Goal: Task Accomplishment & Management: Manage account settings

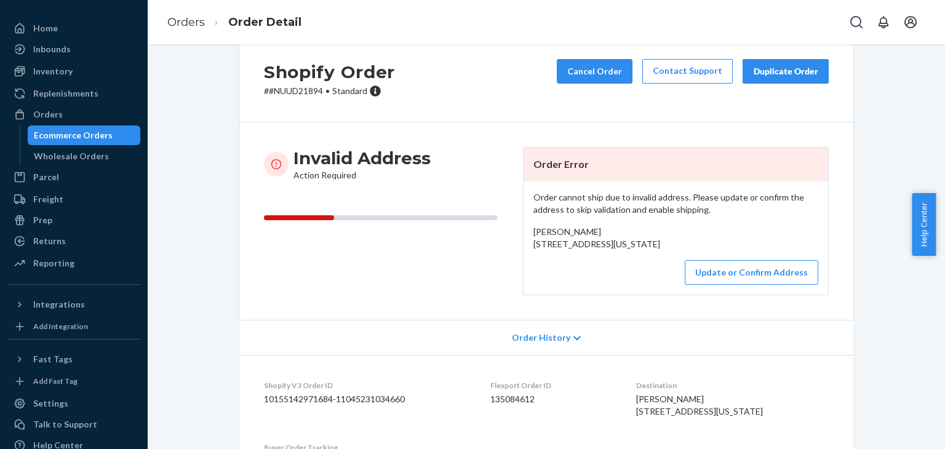
scroll to position [30, 0]
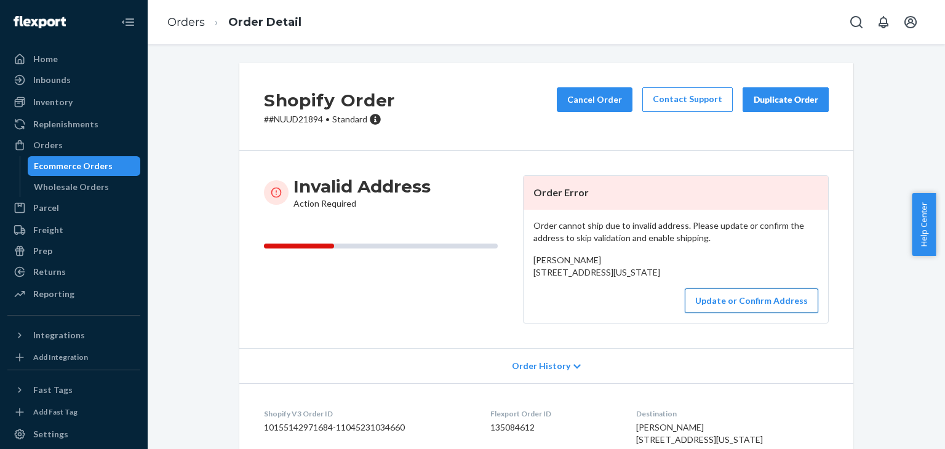
click at [722, 313] on button "Update or Confirm Address" at bounding box center [752, 301] width 134 height 25
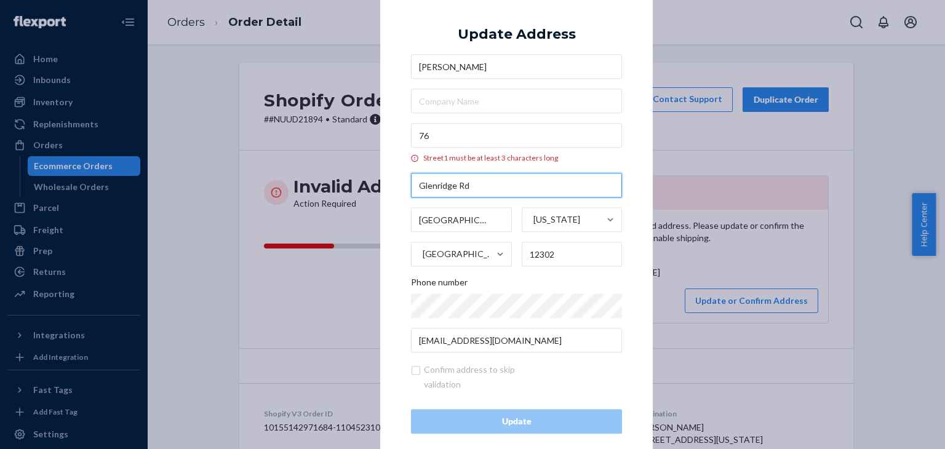
drag, startPoint x: 476, startPoint y: 187, endPoint x: 405, endPoint y: 192, distance: 71.6
click at [405, 192] on div "× Update Address Kristen Strock 76 Street1 must be at least 3 characters long G…" at bounding box center [516, 224] width 273 height 481
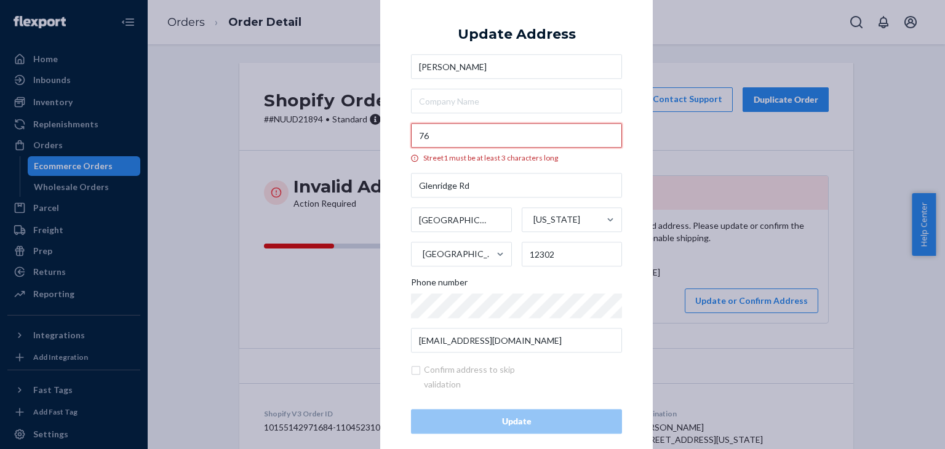
click at [456, 132] on input "76" at bounding box center [516, 136] width 211 height 25
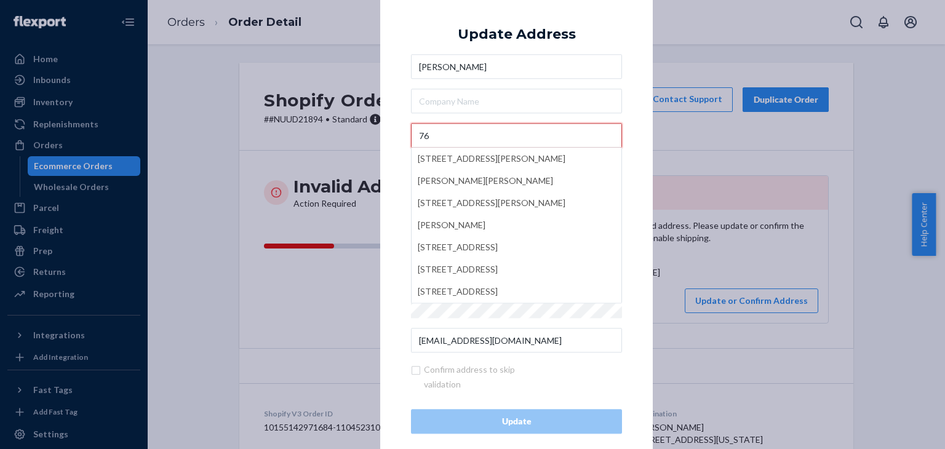
paste input "Glenridge Rd"
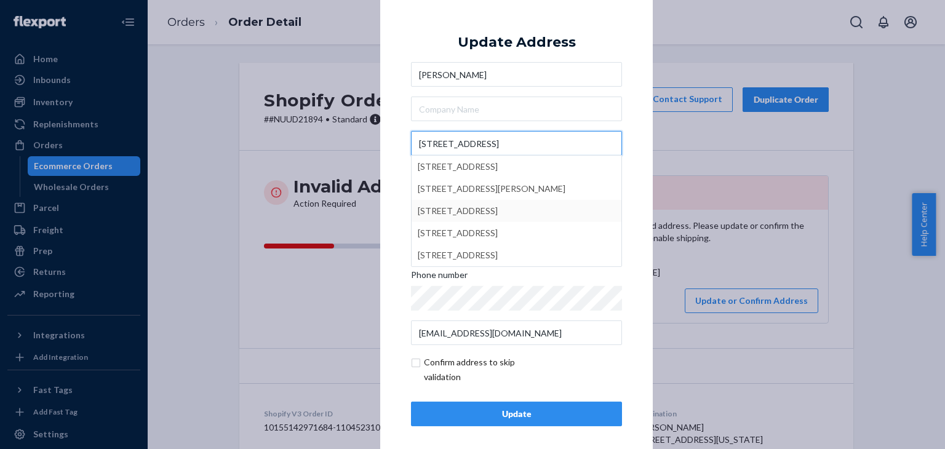
type input "76 Glenridge Rd"
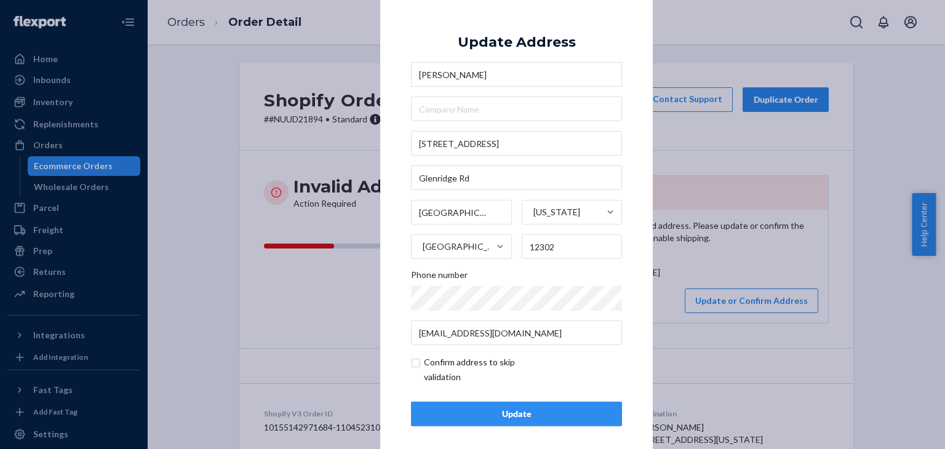
click at [348, 280] on div "× Update Address Kristen Strock 76 Glenridge Rd Glenridge Rd Glenville New York…" at bounding box center [472, 224] width 945 height 449
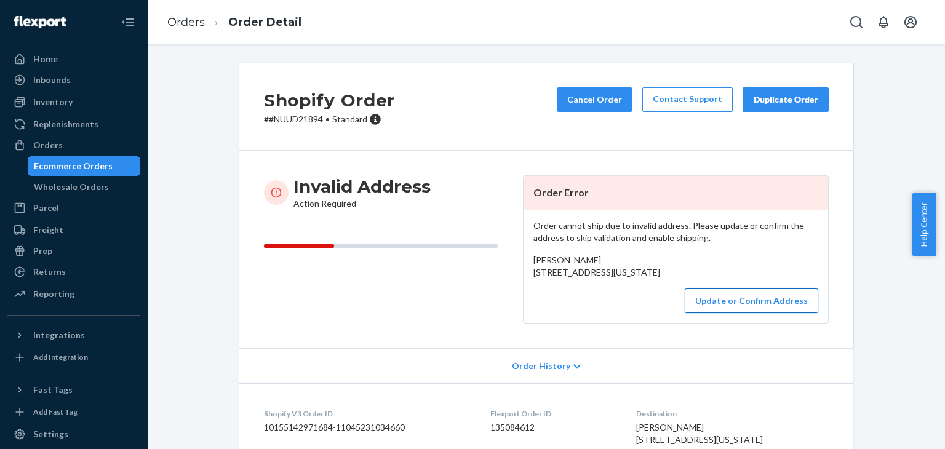
click at [728, 313] on button "Update or Confirm Address" at bounding box center [752, 301] width 134 height 25
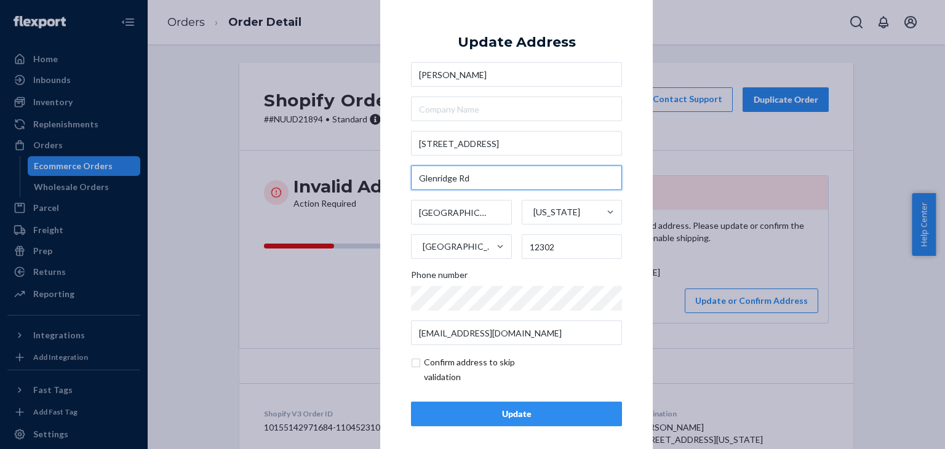
click at [492, 187] on input "Glenridge Rd" at bounding box center [516, 178] width 211 height 25
drag, startPoint x: 480, startPoint y: 174, endPoint x: 404, endPoint y: 180, distance: 76.5
click at [404, 180] on div "× Update Address Kristen Strock 76 Glenridge Rd Glenridge Rd Glenville New York…" at bounding box center [516, 224] width 273 height 465
click at [870, 281] on div "× Update Address Kristen Strock 76 Glenridge Rd Glenridge Rd Glenville New York…" at bounding box center [472, 224] width 945 height 449
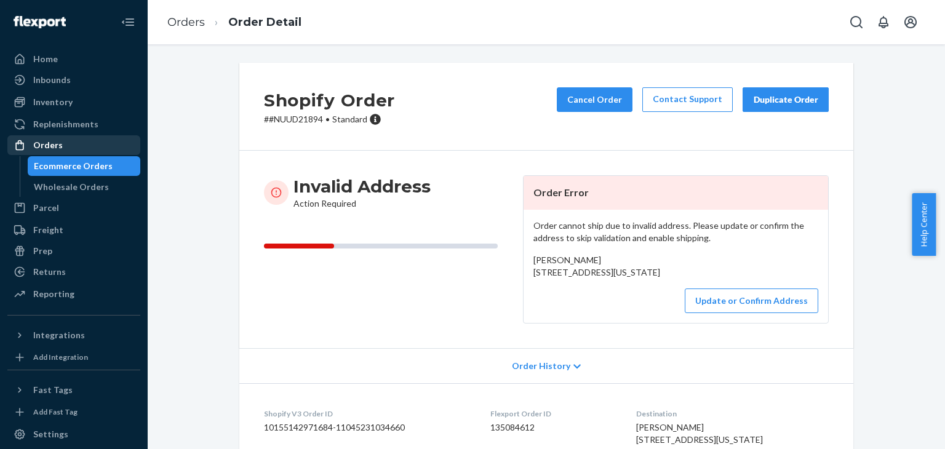
click at [65, 143] on div "Orders" at bounding box center [74, 145] width 130 height 17
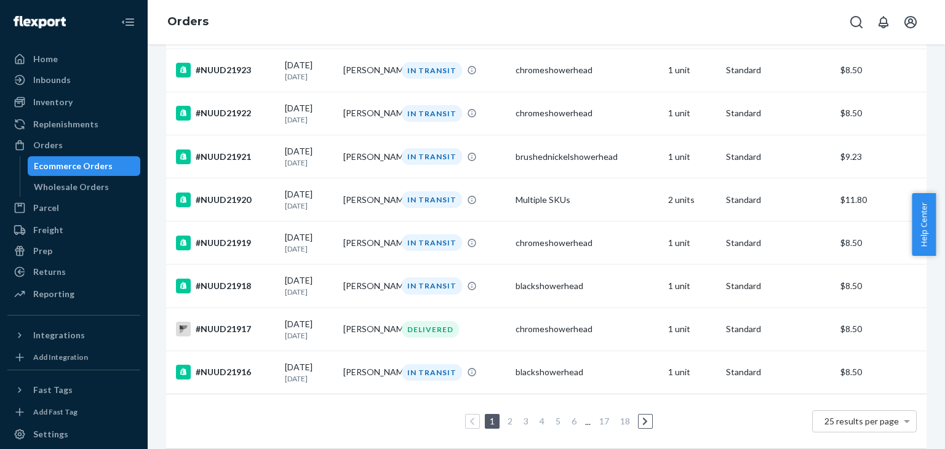
scroll to position [903, 0]
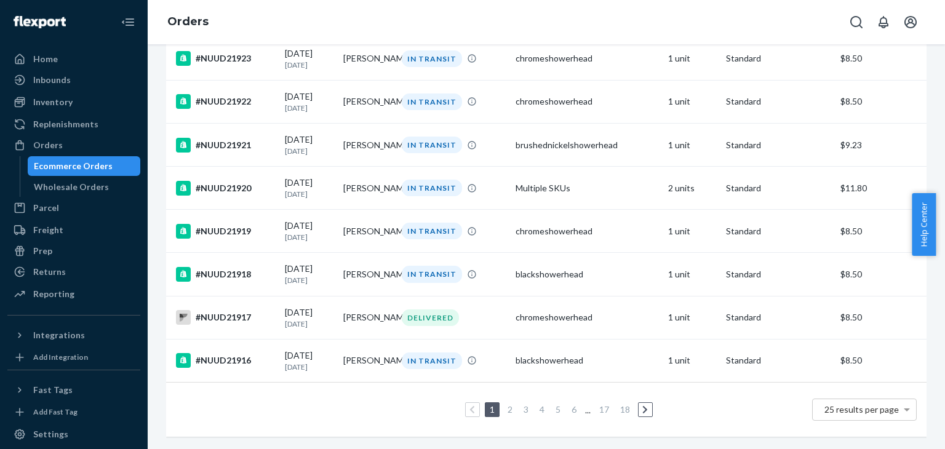
click at [508, 404] on link "2" at bounding box center [510, 409] width 10 height 10
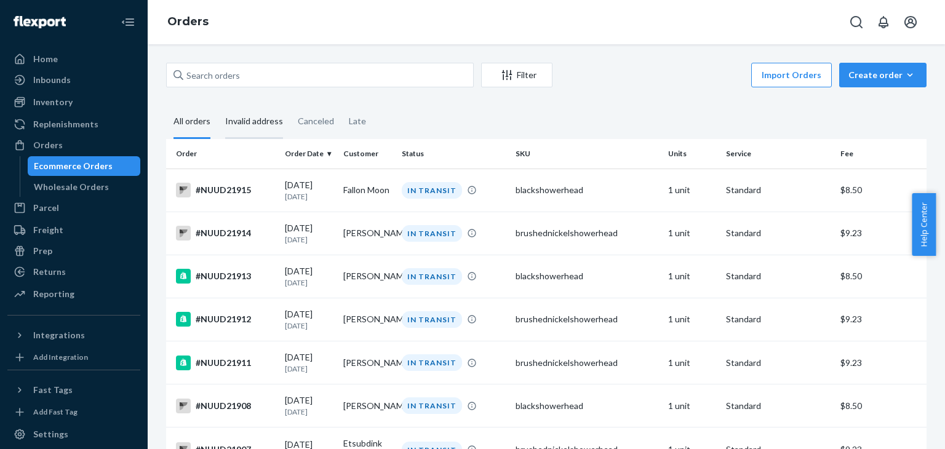
click at [250, 113] on div "Invalid address" at bounding box center [254, 122] width 58 height 34
click at [218, 105] on input "Invalid address" at bounding box center [218, 105] width 0 height 0
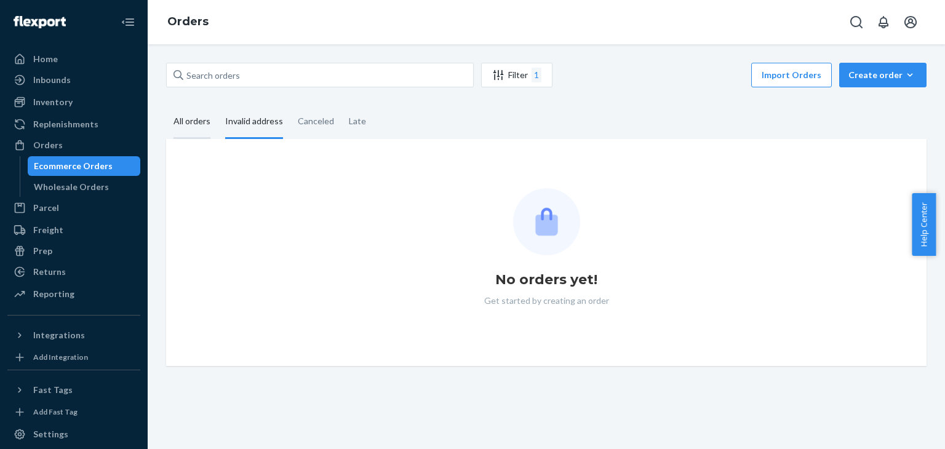
click at [185, 124] on div "All orders" at bounding box center [192, 122] width 37 height 34
click at [166, 105] on input "All orders" at bounding box center [166, 105] width 0 height 0
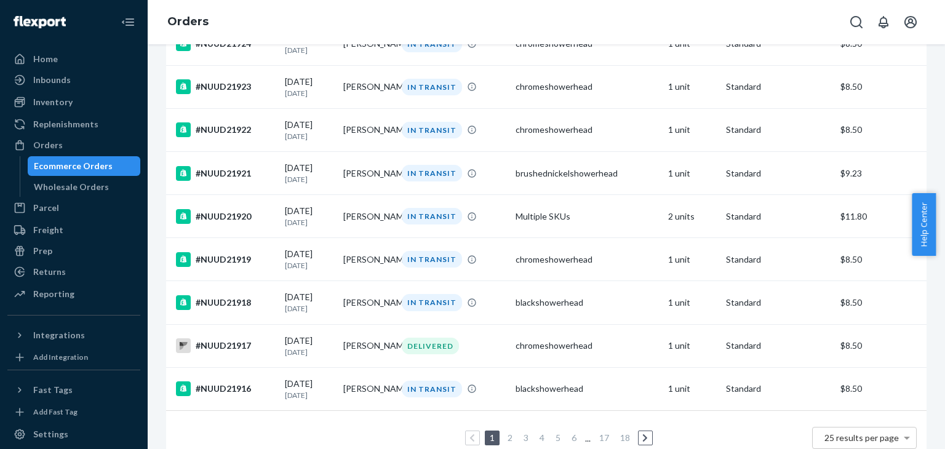
scroll to position [903, 0]
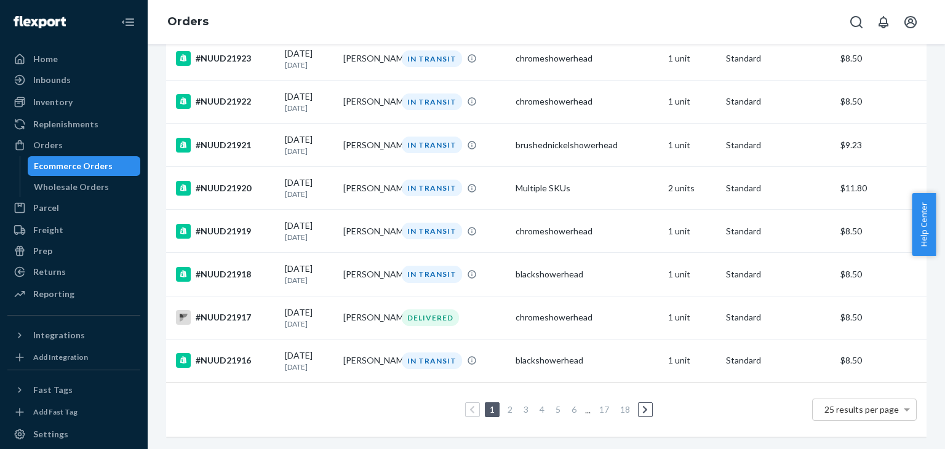
click at [505, 404] on link "2" at bounding box center [510, 409] width 10 height 10
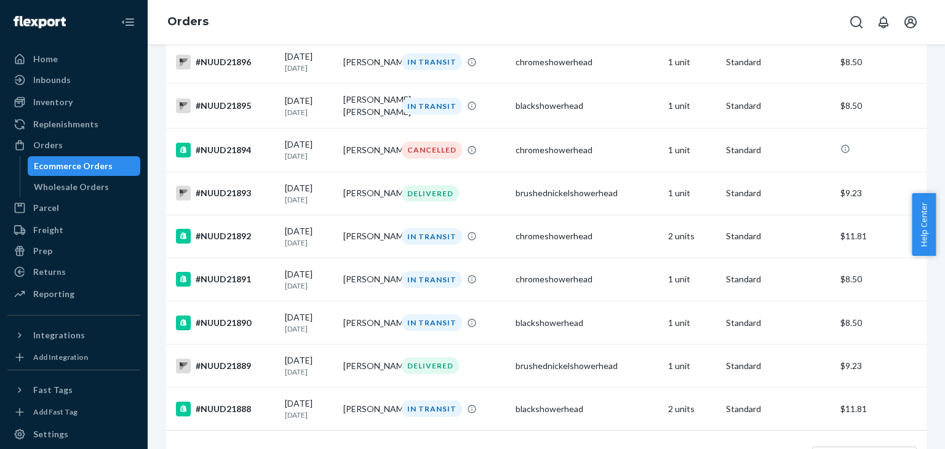
scroll to position [836, 0]
click at [244, 172] on td "#NUUD21894" at bounding box center [223, 150] width 114 height 43
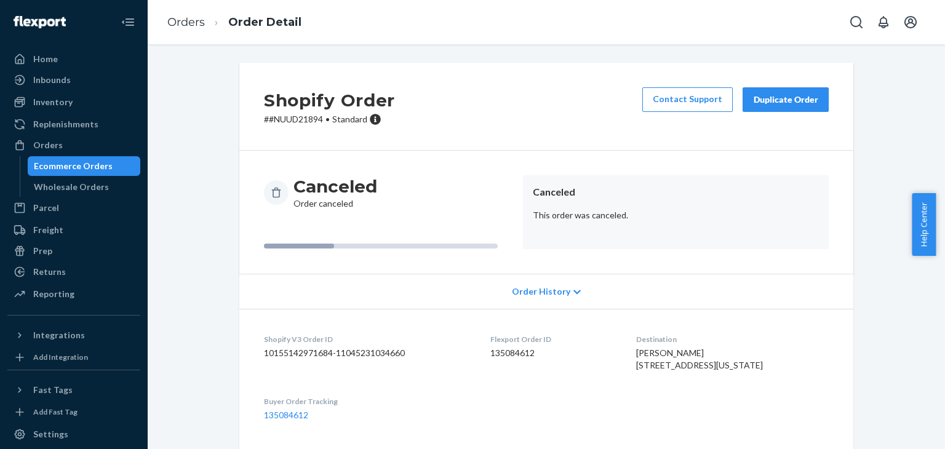
click at [85, 167] on div "Ecommerce Orders" at bounding box center [73, 166] width 79 height 12
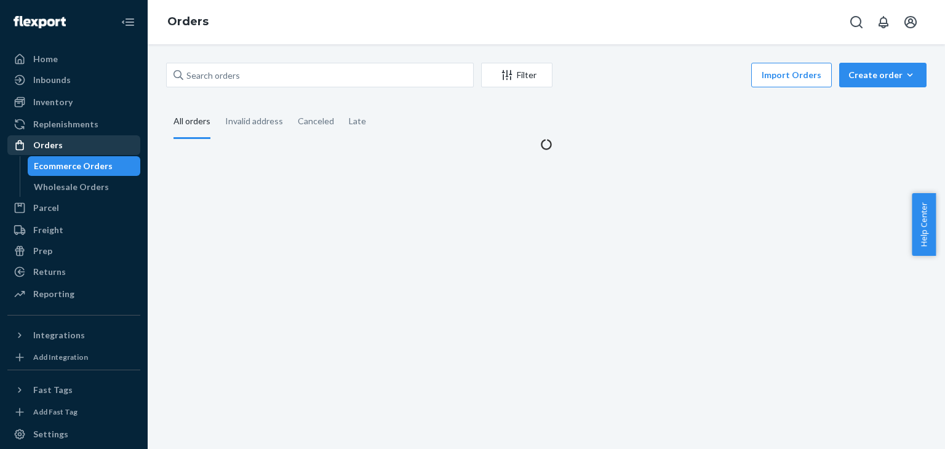
click at [78, 148] on div "Orders" at bounding box center [74, 145] width 130 height 17
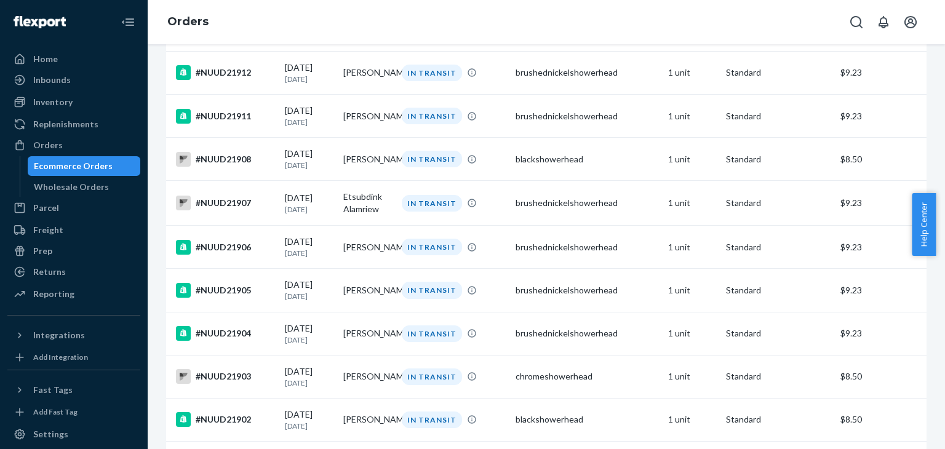
scroll to position [148, 0]
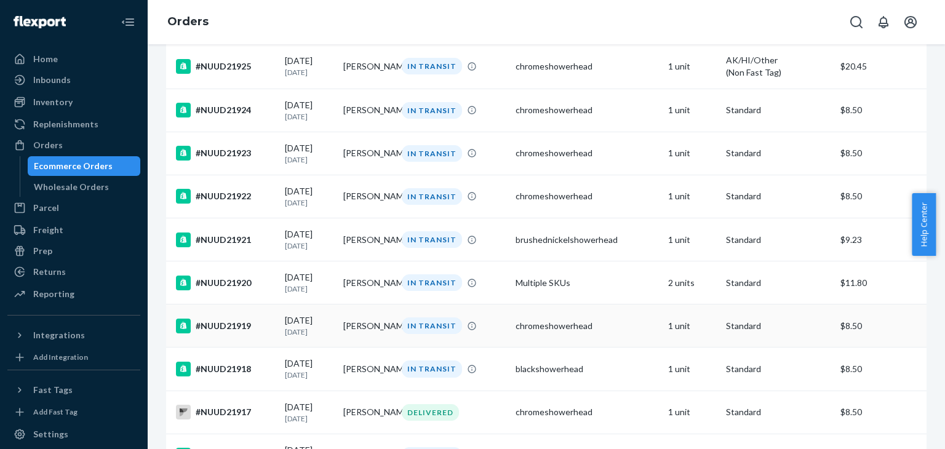
scroll to position [903, 0]
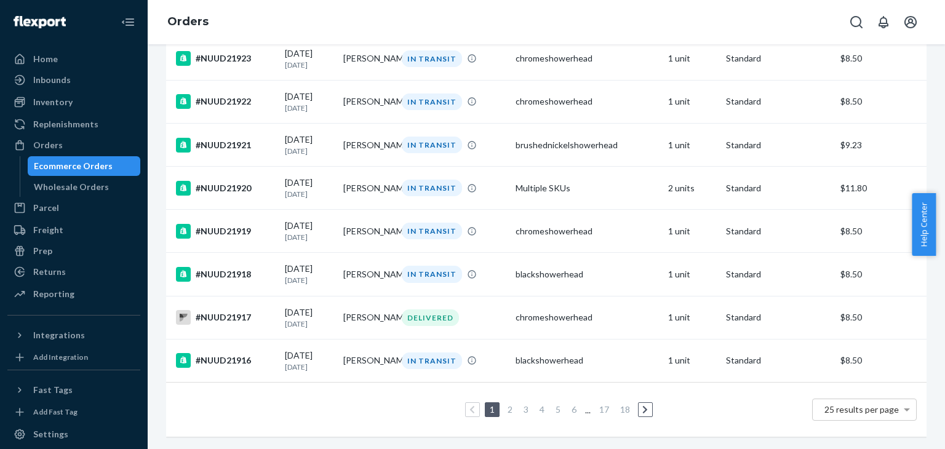
click at [505, 404] on link "2" at bounding box center [510, 409] width 10 height 10
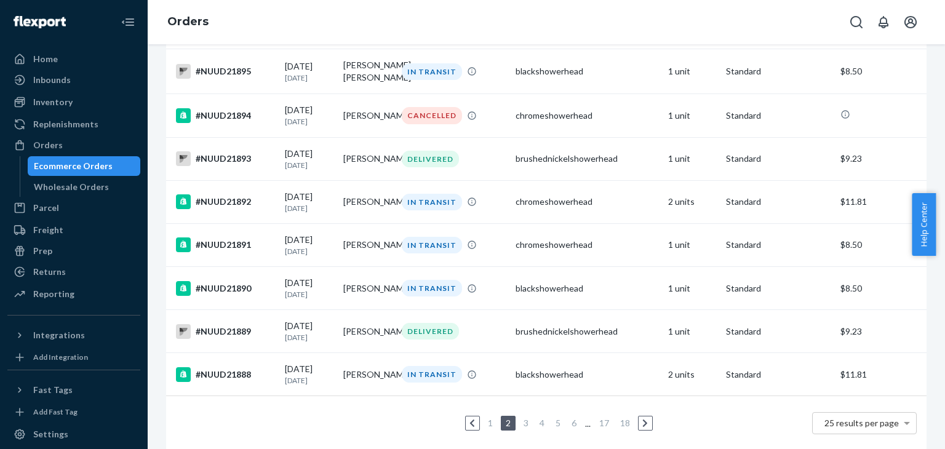
scroll to position [872, 0]
click at [262, 137] on td "#NUUD21894" at bounding box center [223, 115] width 114 height 43
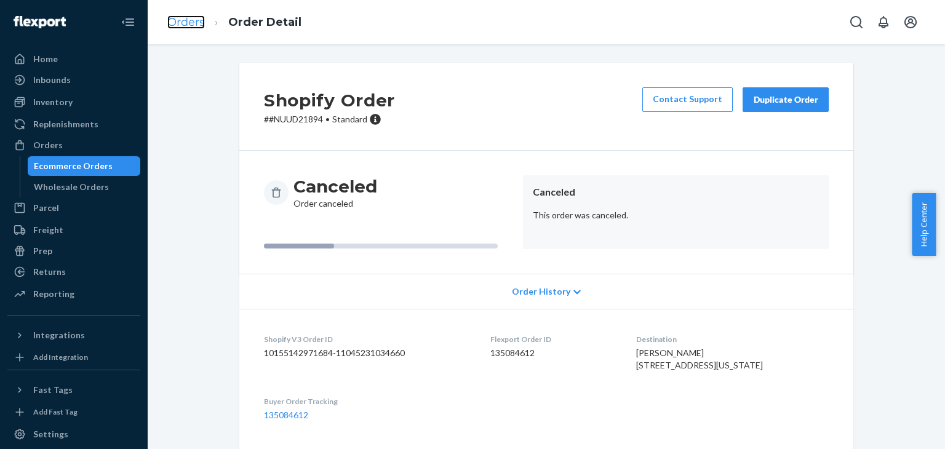
click at [188, 23] on link "Orders" at bounding box center [186, 22] width 38 height 14
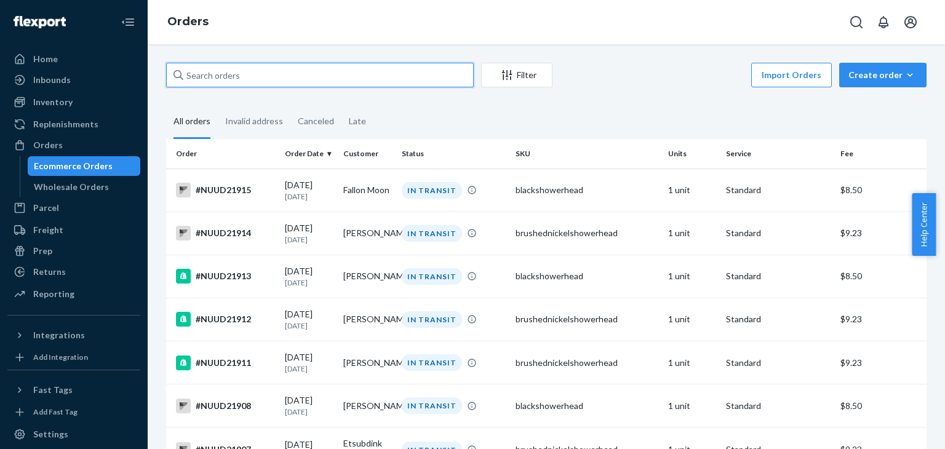
click at [209, 73] on input "text" at bounding box center [320, 75] width 308 height 25
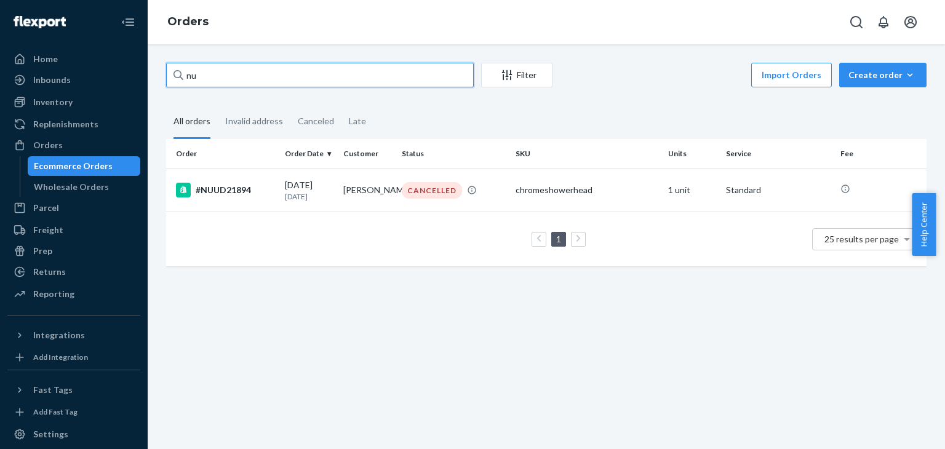
type input "n"
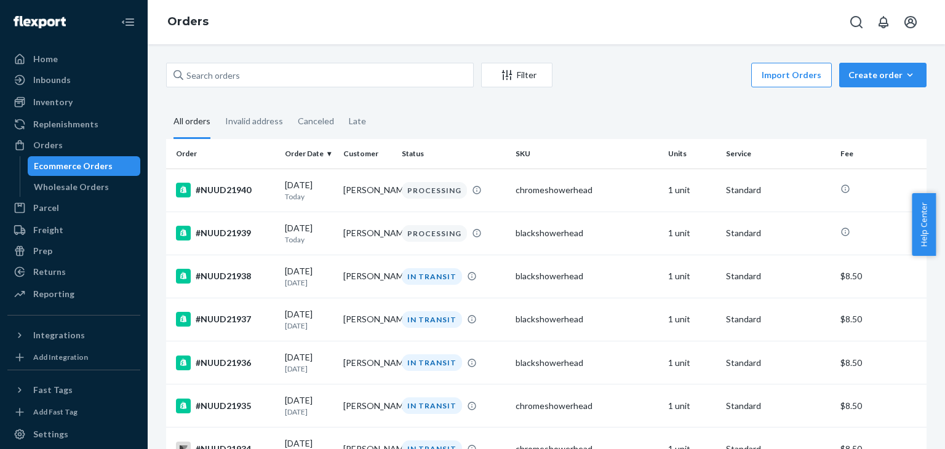
click at [337, 60] on div "Filter Import Orders Create order Ecommerce order Removal order All orders Inva…" at bounding box center [547, 246] width 798 height 405
click at [318, 82] on input "text" at bounding box center [320, 75] width 308 height 25
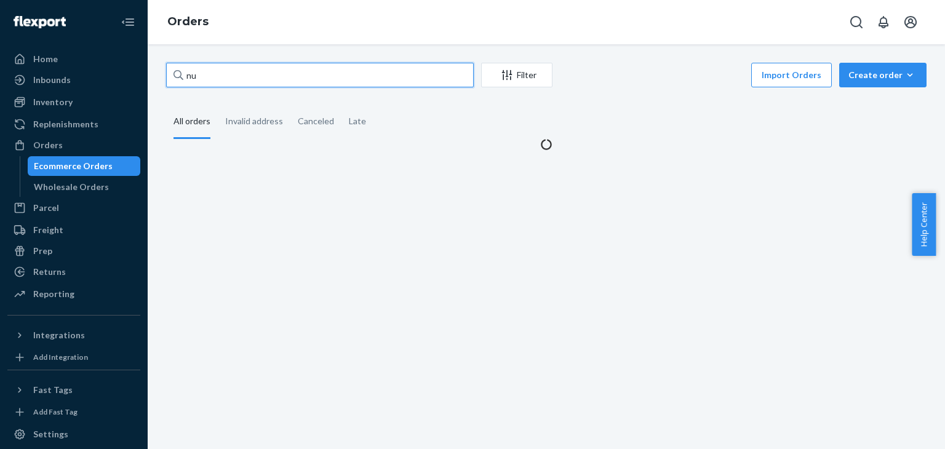
type input "n"
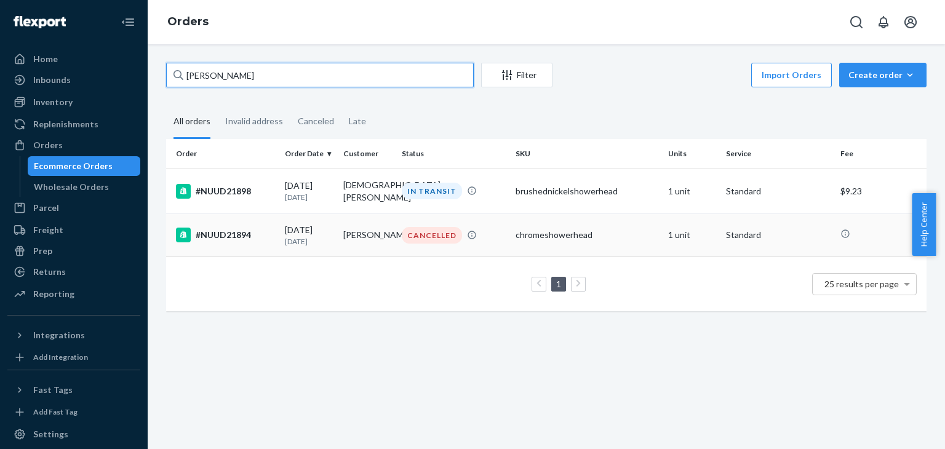
type input "Kristen"
click at [259, 228] on div "#NUUD21894" at bounding box center [225, 235] width 99 height 15
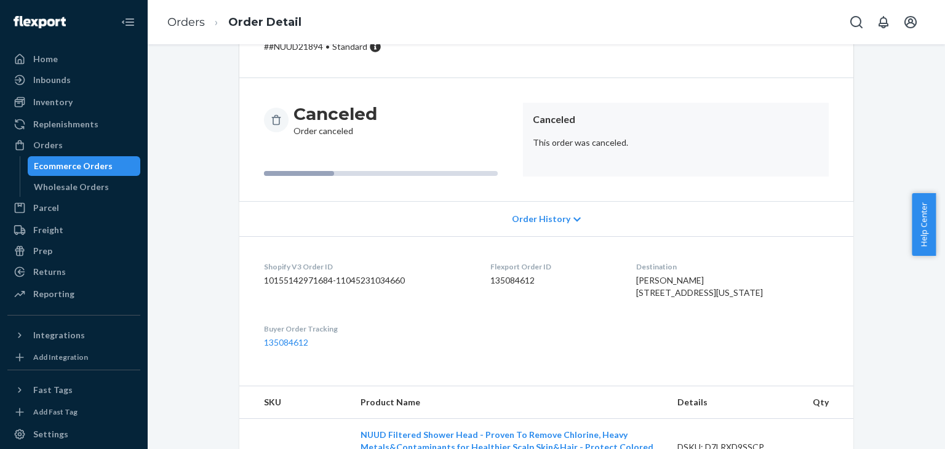
scroll to position [74, 0]
click at [574, 219] on icon at bounding box center [577, 218] width 7 height 4
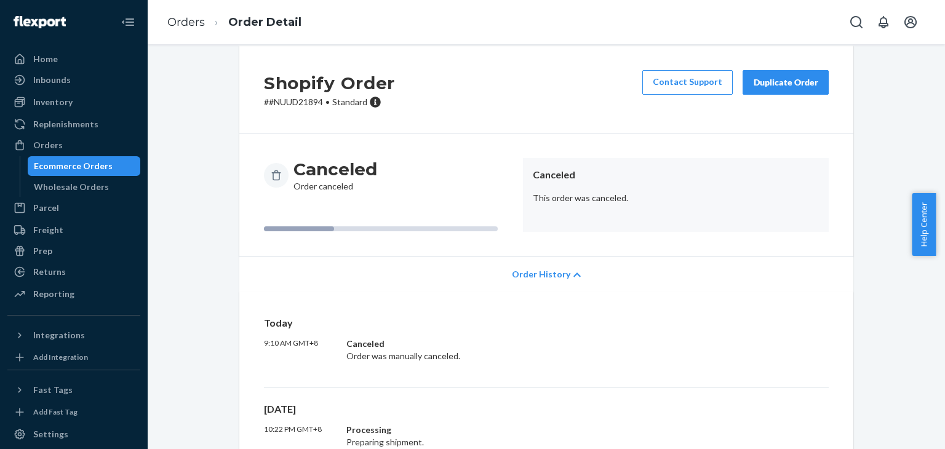
scroll to position [0, 0]
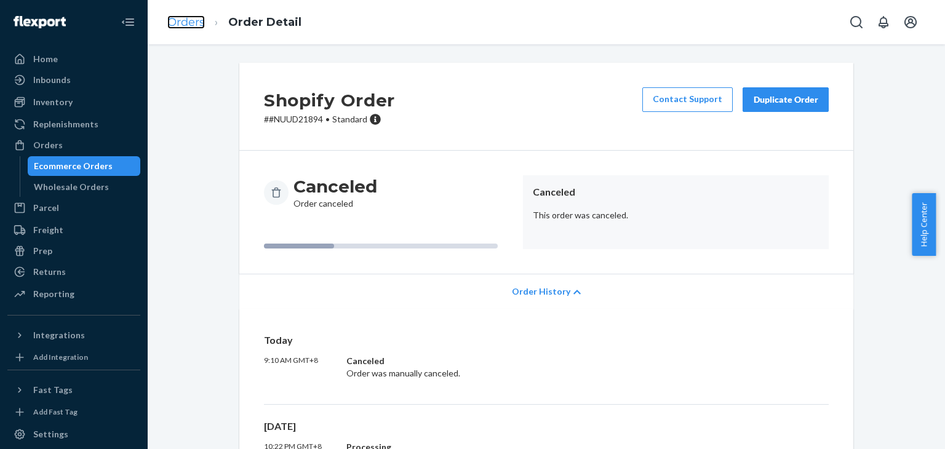
click at [197, 17] on link "Orders" at bounding box center [186, 22] width 38 height 14
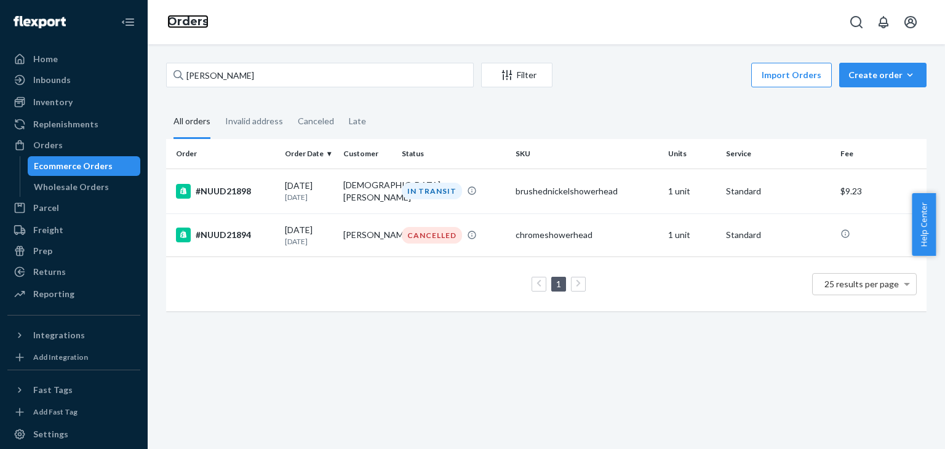
click at [197, 17] on link "Orders" at bounding box center [187, 22] width 41 height 14
click at [83, 148] on div "Orders" at bounding box center [74, 145] width 130 height 17
click at [363, 67] on input "Kristen" at bounding box center [320, 75] width 308 height 25
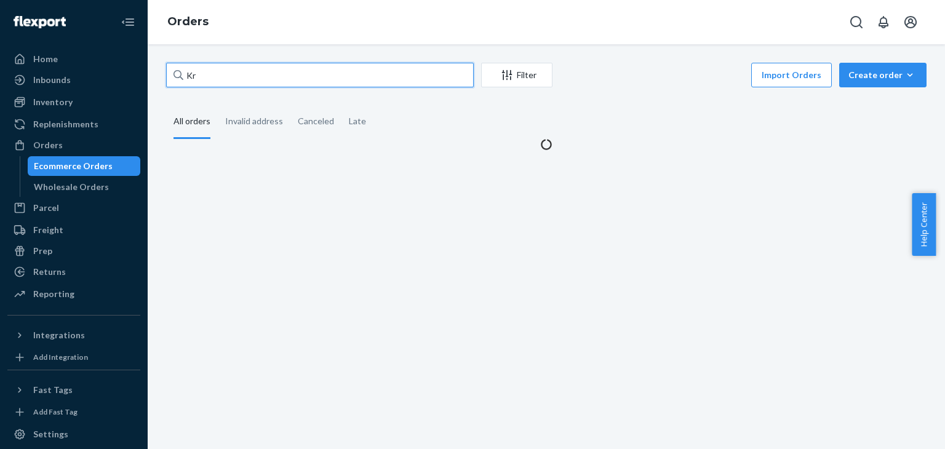
type input "K"
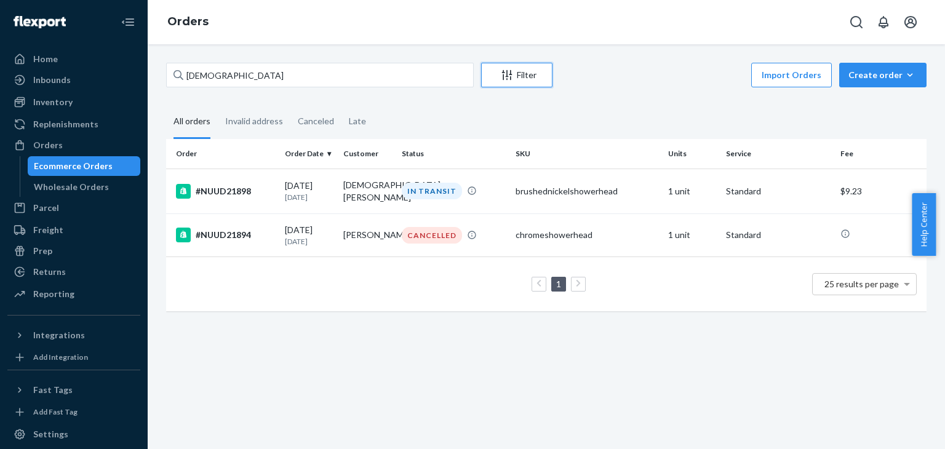
click at [505, 78] on icon "Filter" at bounding box center [507, 75] width 12 height 12
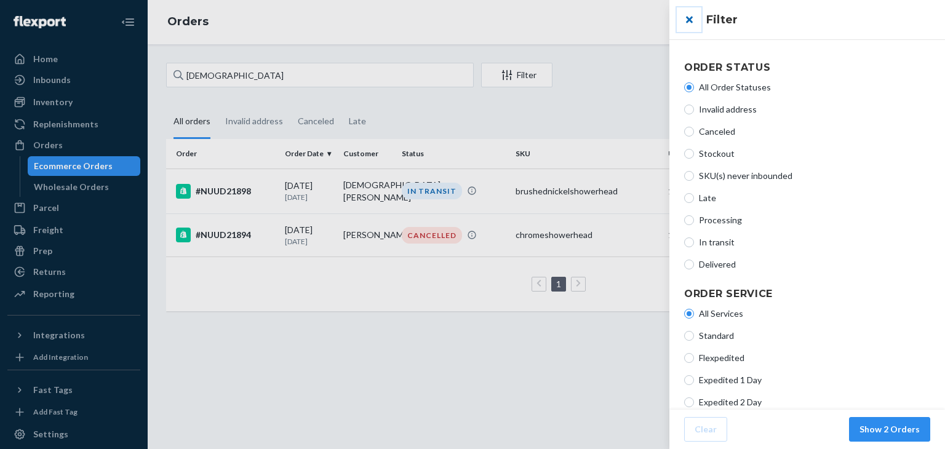
click at [689, 20] on button "close" at bounding box center [689, 19] width 25 height 25
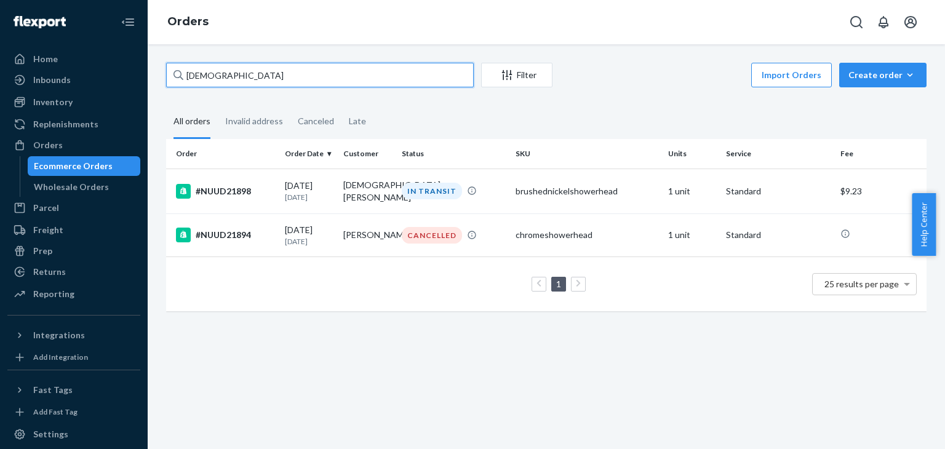
click at [274, 85] on input "kristen" at bounding box center [320, 75] width 308 height 25
type input "k"
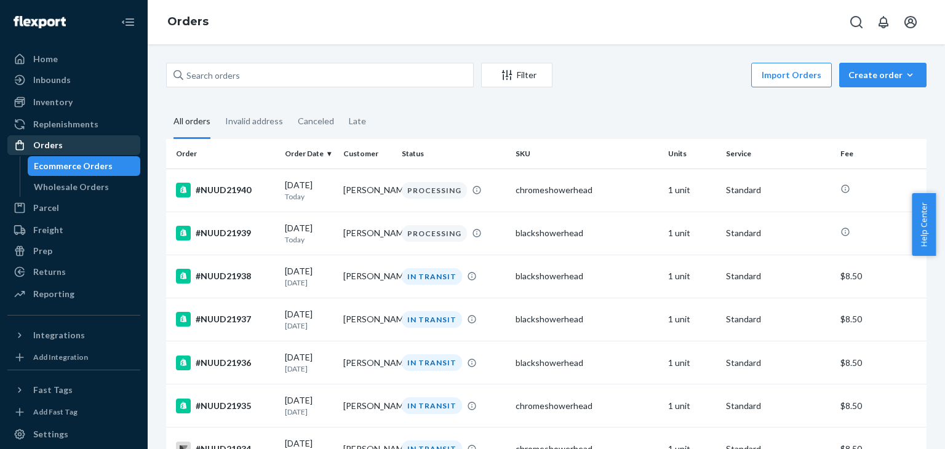
click at [58, 153] on div "Orders" at bounding box center [74, 145] width 130 height 17
click at [61, 143] on div "Orders" at bounding box center [74, 145] width 130 height 17
click at [67, 150] on div "Orders" at bounding box center [74, 145] width 130 height 17
click at [12, 147] on div "Orders" at bounding box center [74, 145] width 130 height 17
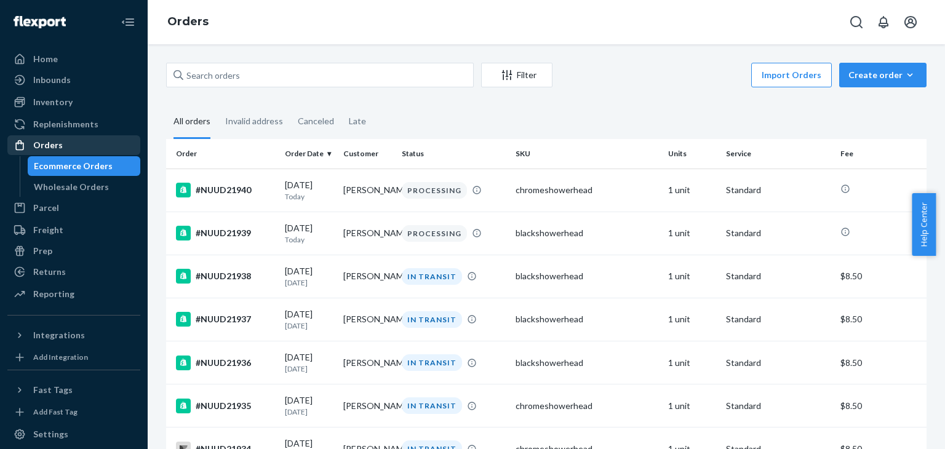
click at [32, 145] on div at bounding box center [24, 145] width 20 height 12
click at [311, 52] on div "Filter Import Orders Create order Ecommerce order Removal order All orders Inva…" at bounding box center [547, 246] width 798 height 405
click at [83, 60] on div "Home" at bounding box center [74, 58] width 130 height 17
